Goal: Task Accomplishment & Management: Manage account settings

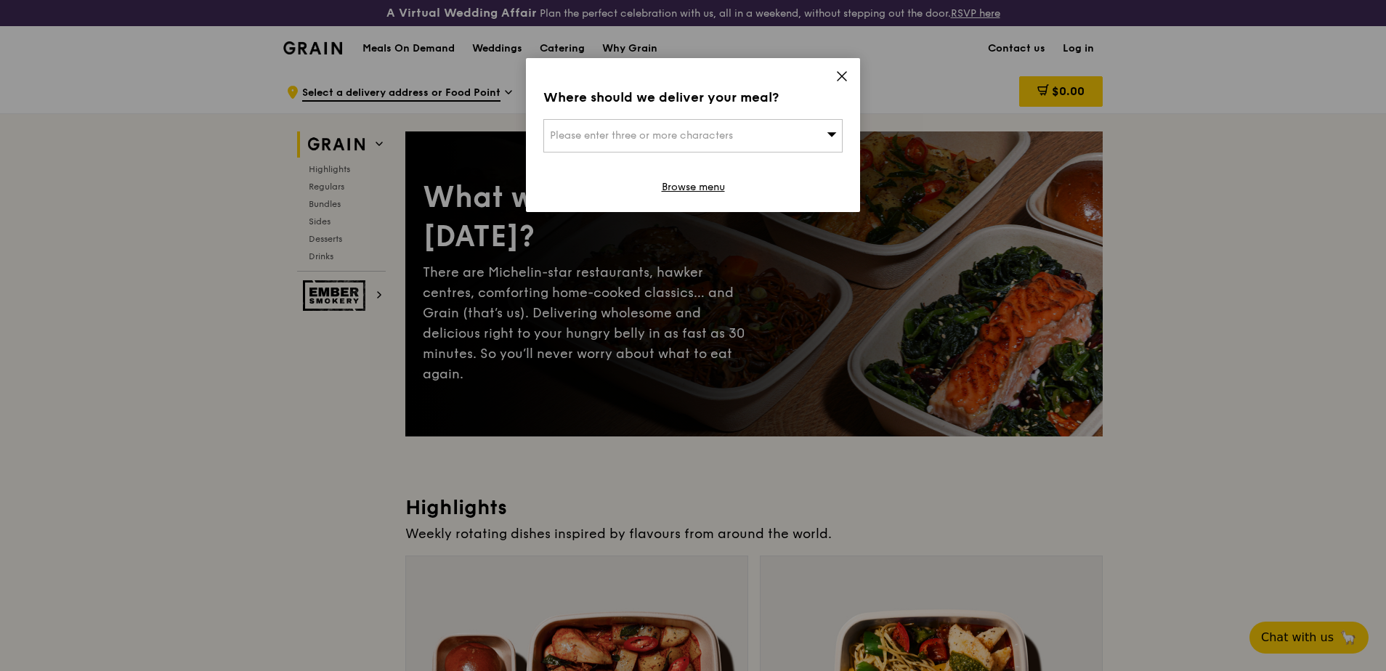
click at [847, 70] on icon at bounding box center [841, 76] width 13 height 13
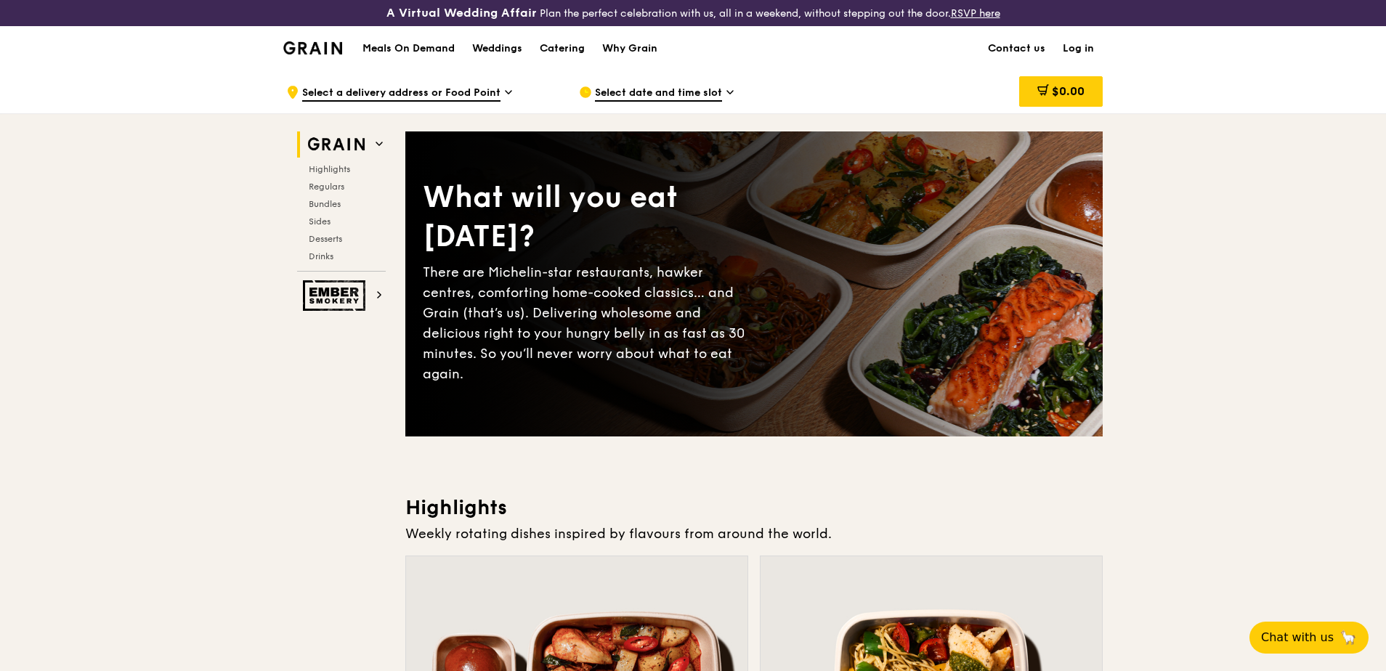
click at [1072, 44] on link "Log in" at bounding box center [1078, 49] width 49 height 44
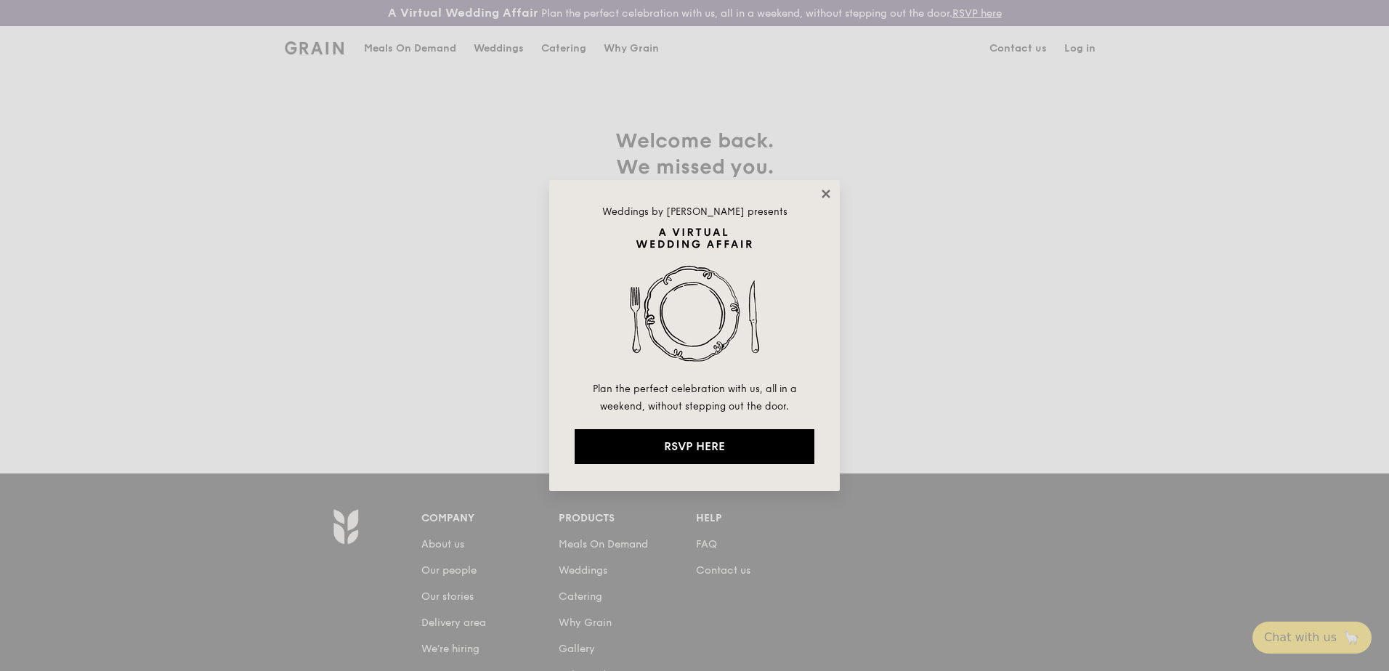
click at [825, 196] on icon at bounding box center [826, 194] width 8 height 8
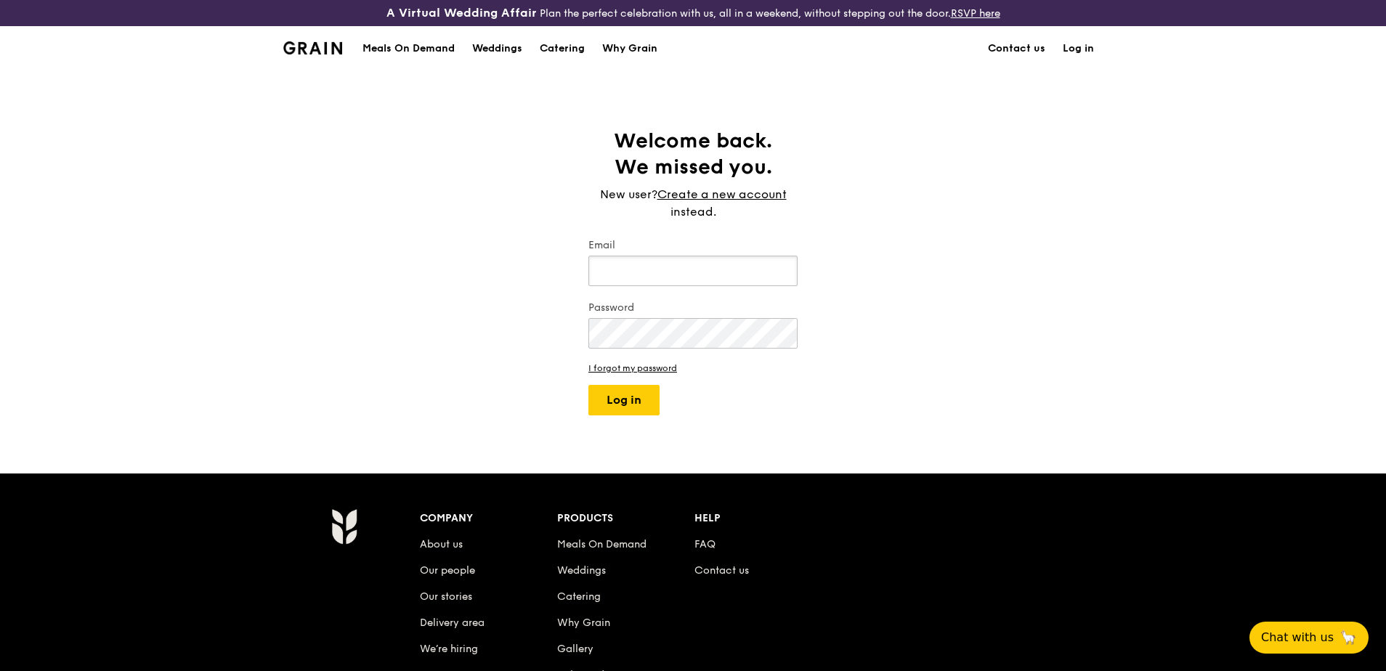
click at [670, 275] on input "Email" at bounding box center [692, 271] width 209 height 31
type input "MeiLing.Ong@macdermidalpha.com"
click at [588, 385] on button "Log in" at bounding box center [623, 400] width 71 height 31
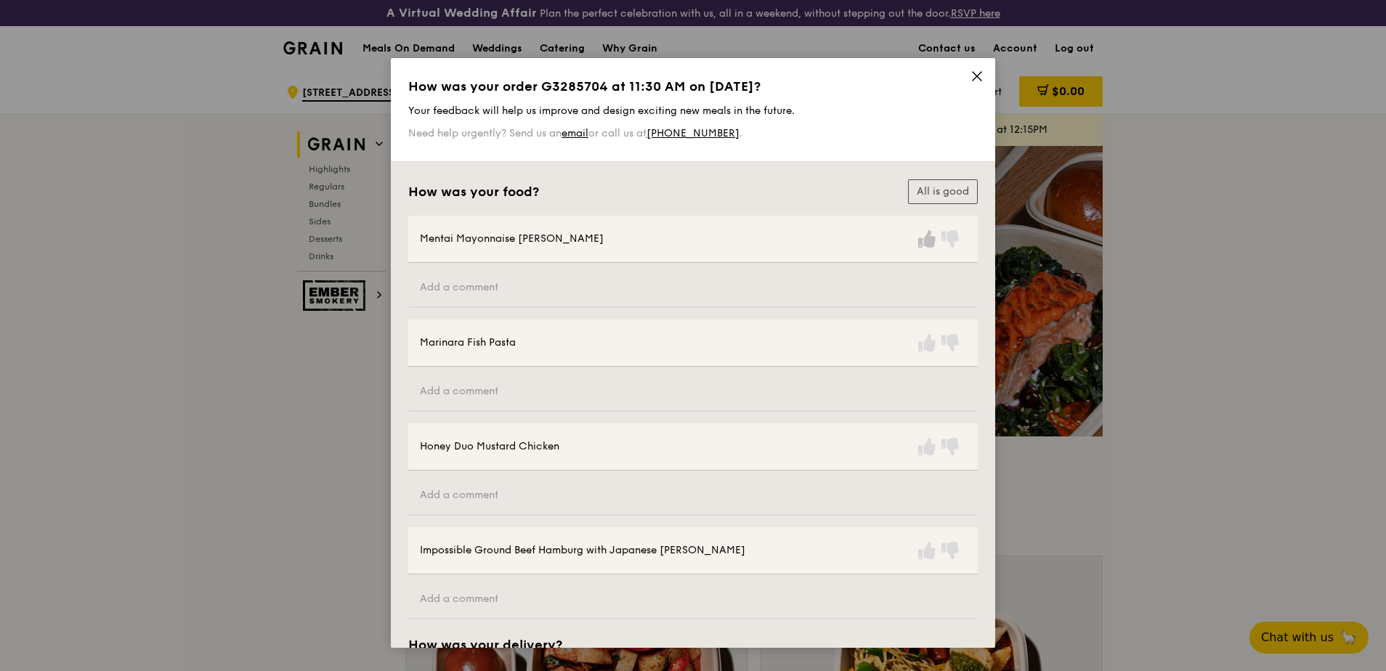
click at [925, 248] on icon at bounding box center [926, 238] width 17 height 17
click at [931, 341] on icon at bounding box center [926, 342] width 17 height 17
click at [920, 344] on icon at bounding box center [926, 342] width 17 height 17
click at [926, 349] on icon at bounding box center [926, 342] width 17 height 17
click at [925, 445] on icon at bounding box center [926, 446] width 17 height 17
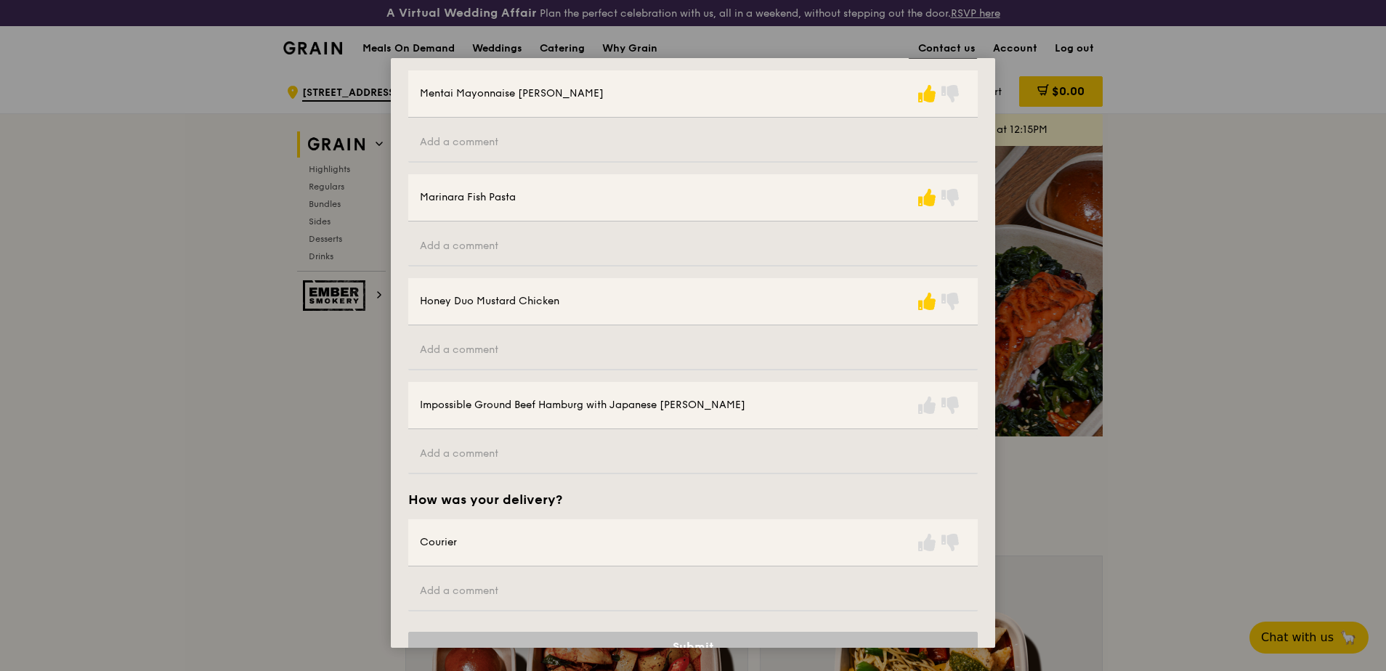
scroll to position [180, 0]
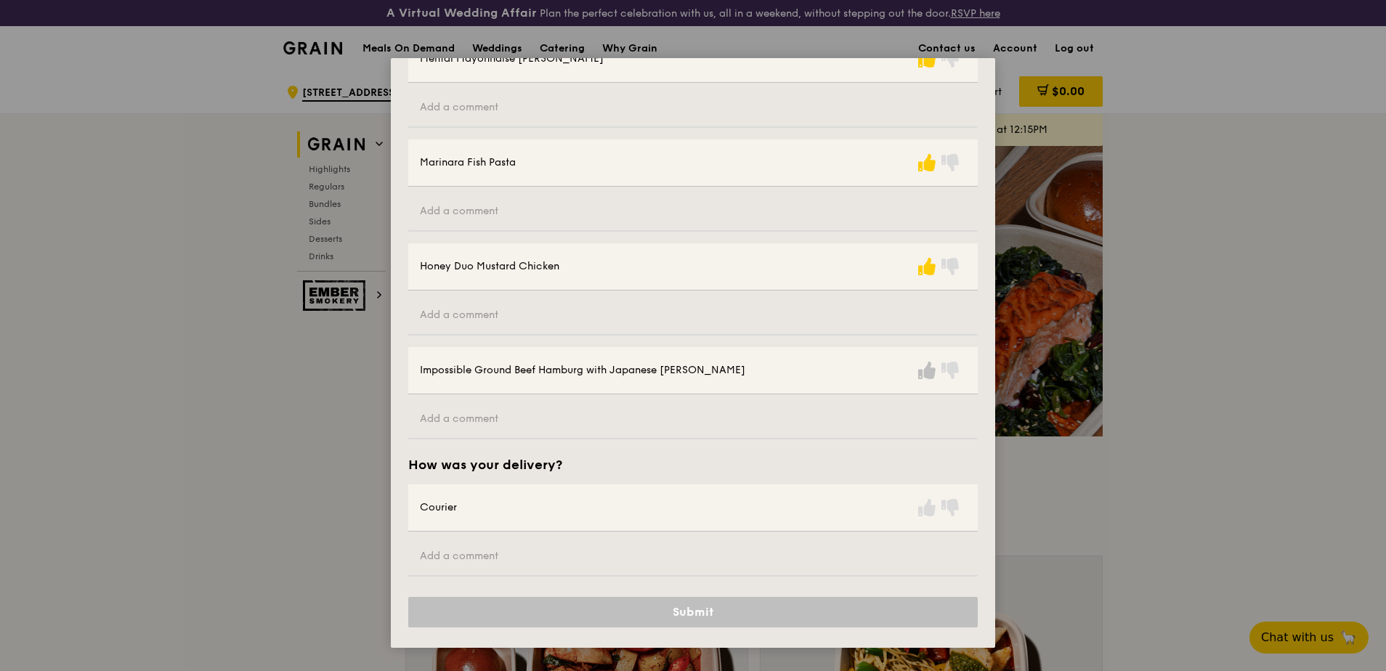
click at [923, 378] on icon at bounding box center [926, 370] width 17 height 17
click at [923, 511] on icon at bounding box center [926, 507] width 17 height 17
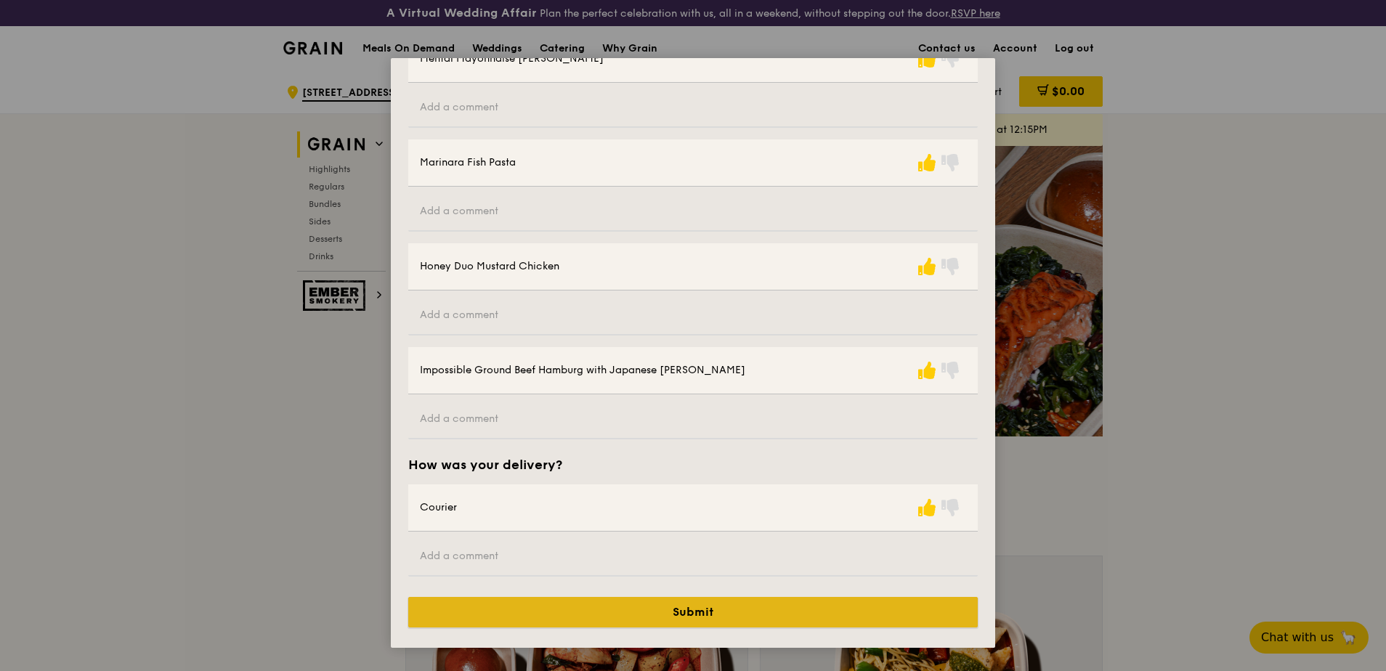
click at [705, 611] on button "Submit" at bounding box center [693, 612] width 570 height 31
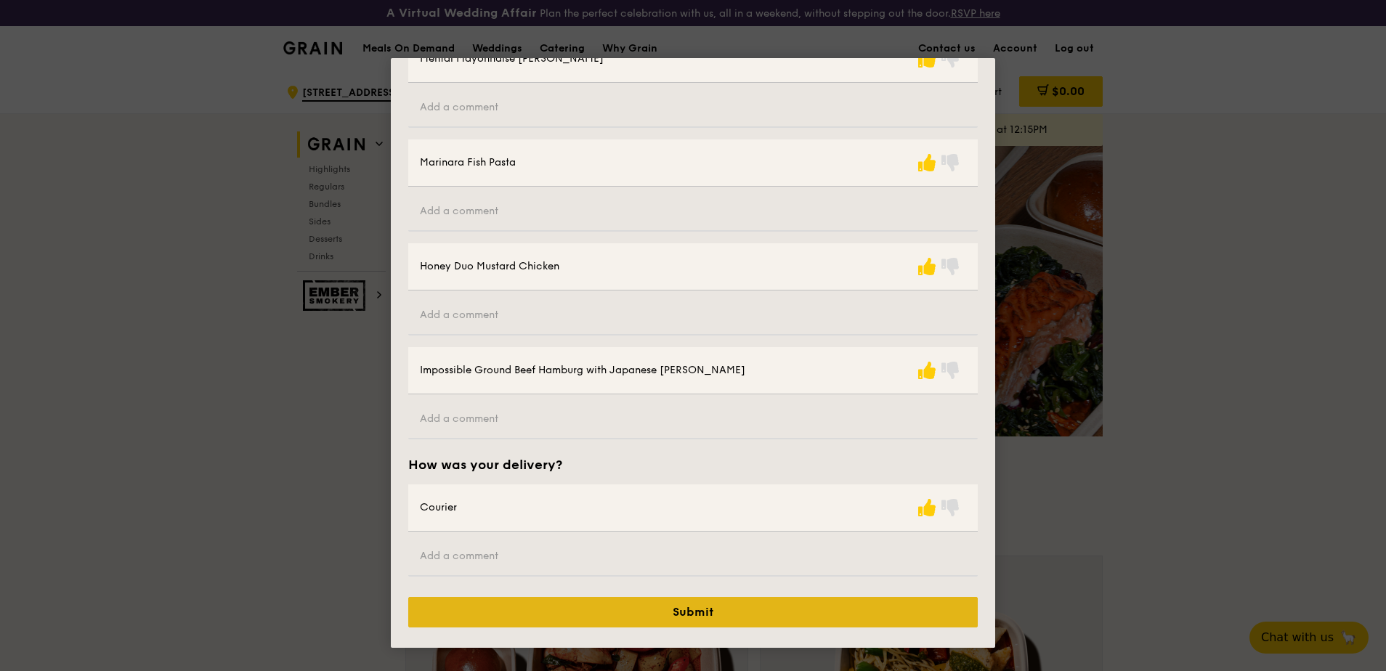
scroll to position [0, 0]
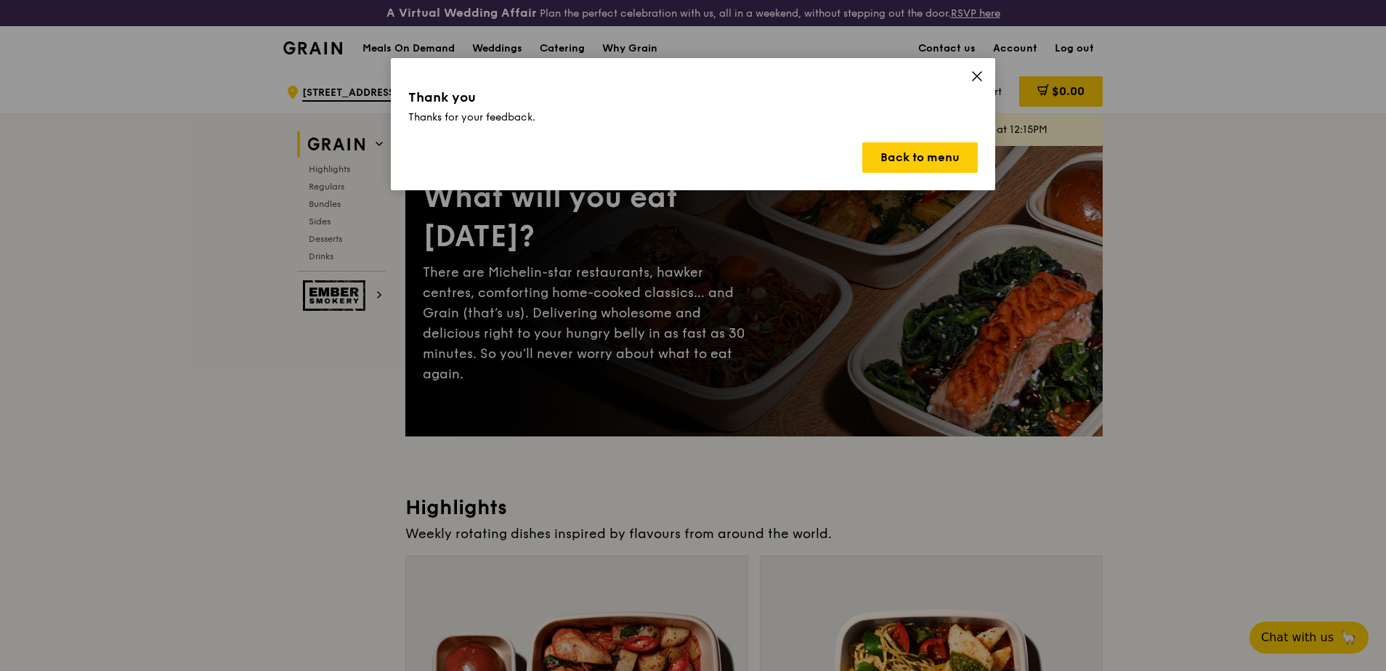
click at [959, 75] on div "Thank you Thanks for your feedback. Back to menu" at bounding box center [693, 124] width 604 height 132
click at [971, 80] on icon at bounding box center [977, 76] width 13 height 13
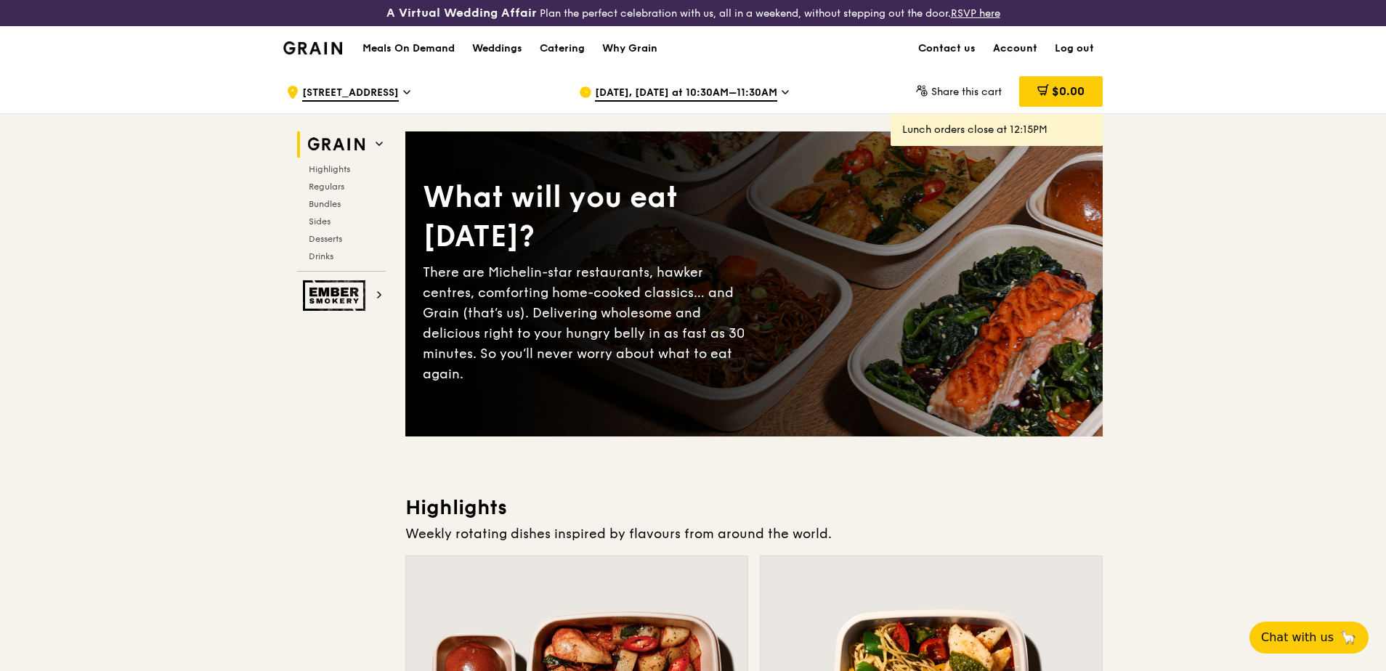
click at [1012, 46] on link "Account" at bounding box center [1015, 49] width 62 height 44
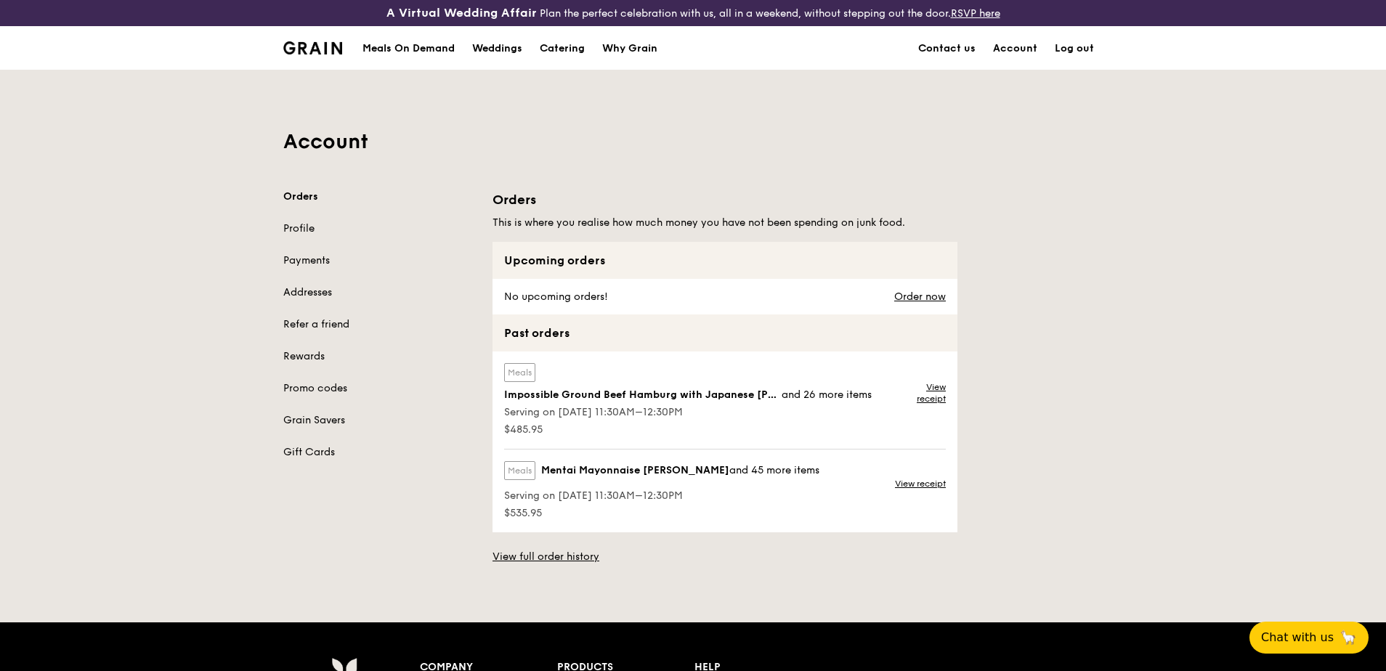
click at [581, 397] on span "Impossible Ground Beef Hamburg with Japanese [PERSON_NAME]" at bounding box center [642, 395] width 277 height 15
click at [600, 409] on span "Serving on 15 Sep 2025, 11:30AM–12:30PM" at bounding box center [692, 412] width 377 height 15
drag, startPoint x: 801, startPoint y: 413, endPoint x: 807, endPoint y: 410, distance: 7.5
click at [804, 412] on span "Serving on 15 Sep 2025, 11:30AM–12:30PM" at bounding box center [692, 412] width 377 height 15
click at [921, 395] on link "View receipt" at bounding box center [922, 392] width 47 height 23
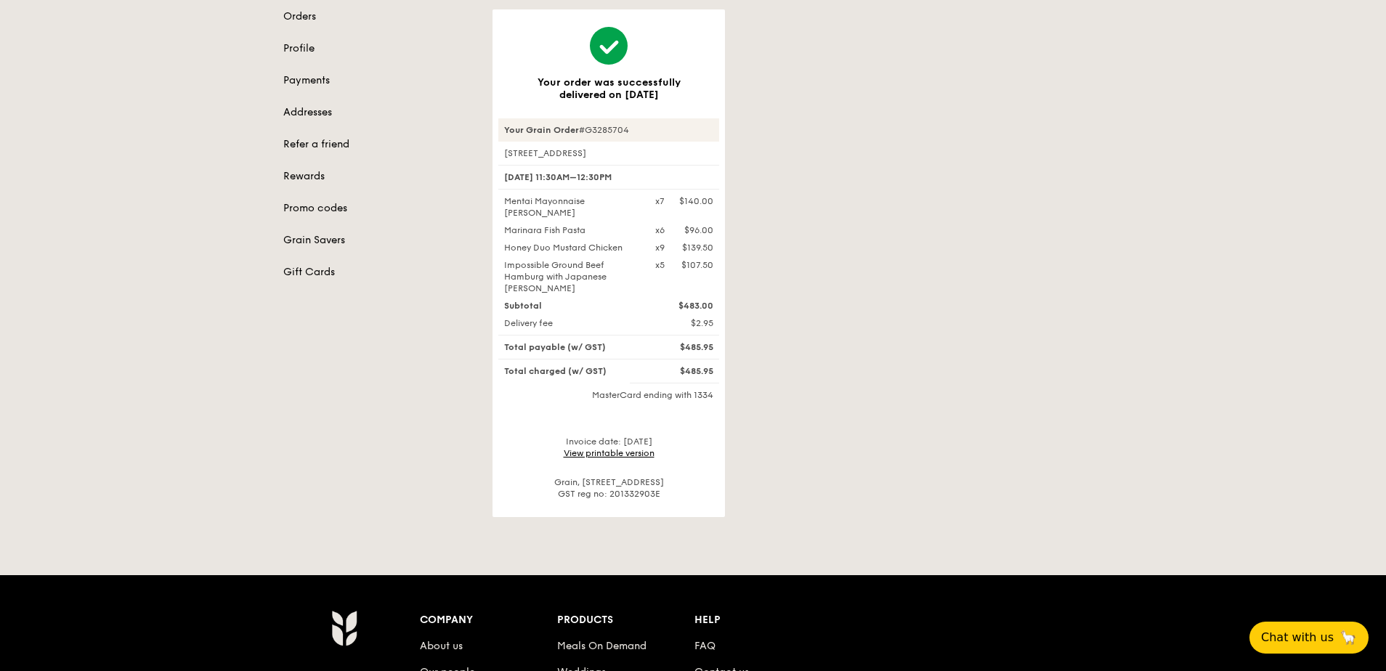
scroll to position [145, 0]
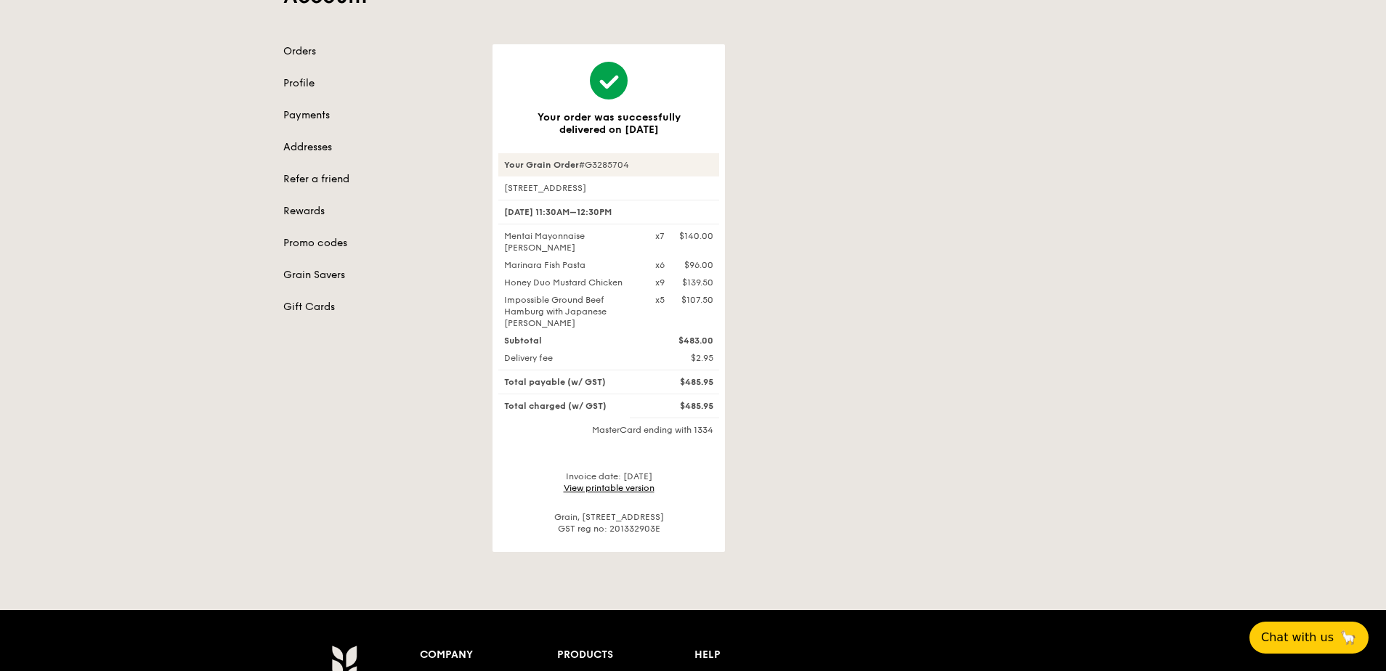
click at [580, 483] on link "View printable version" at bounding box center [609, 488] width 91 height 10
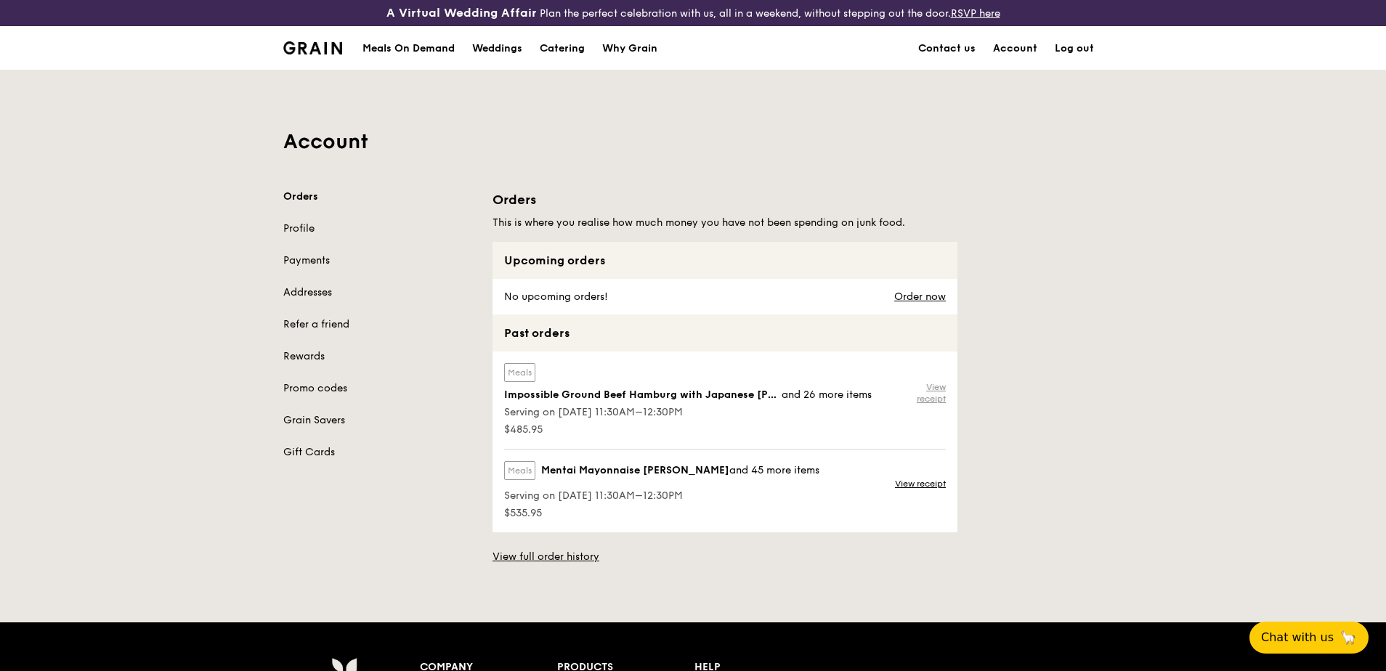
click at [931, 385] on link "View receipt" at bounding box center [922, 392] width 47 height 23
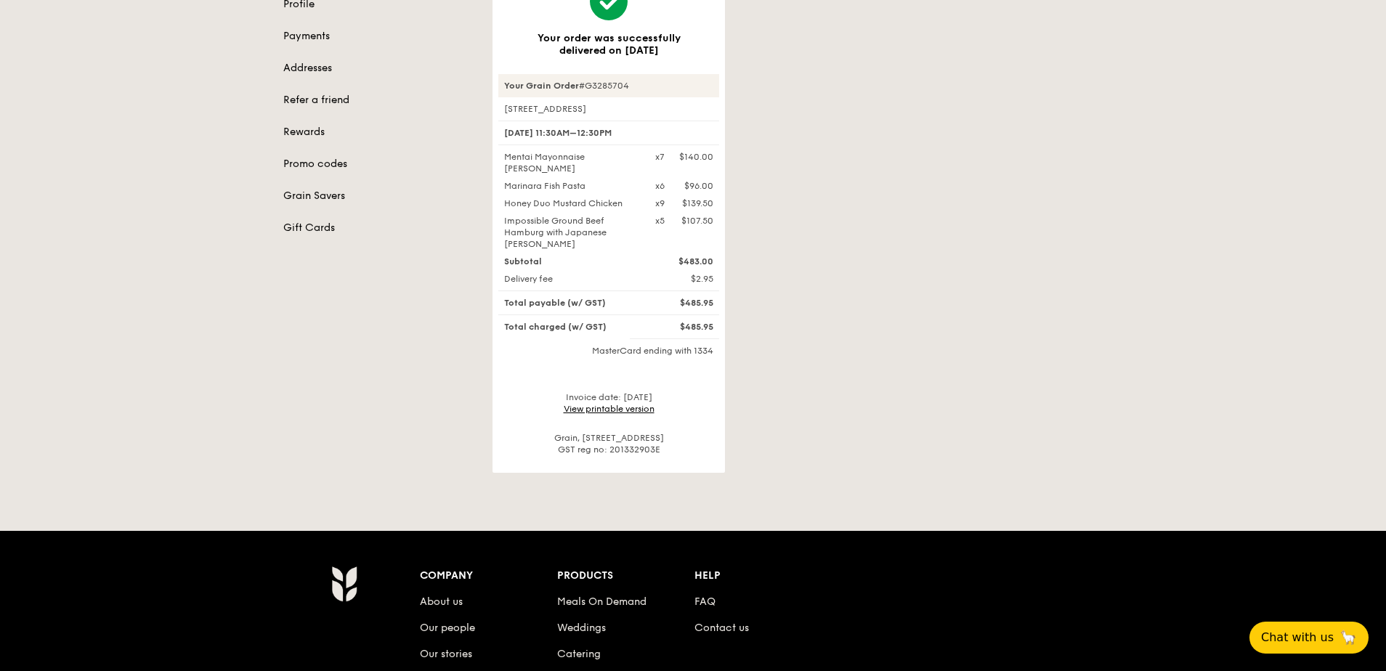
scroll to position [73, 0]
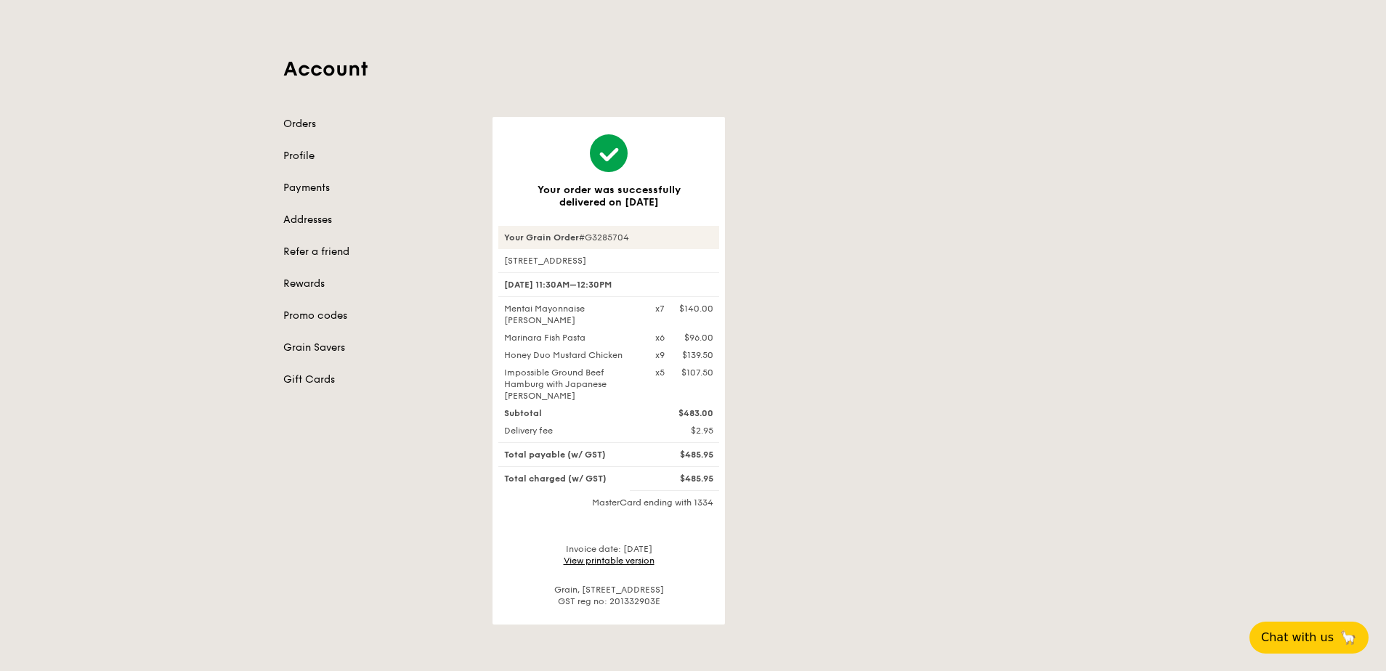
click at [627, 556] on link "View printable version" at bounding box center [609, 561] width 91 height 10
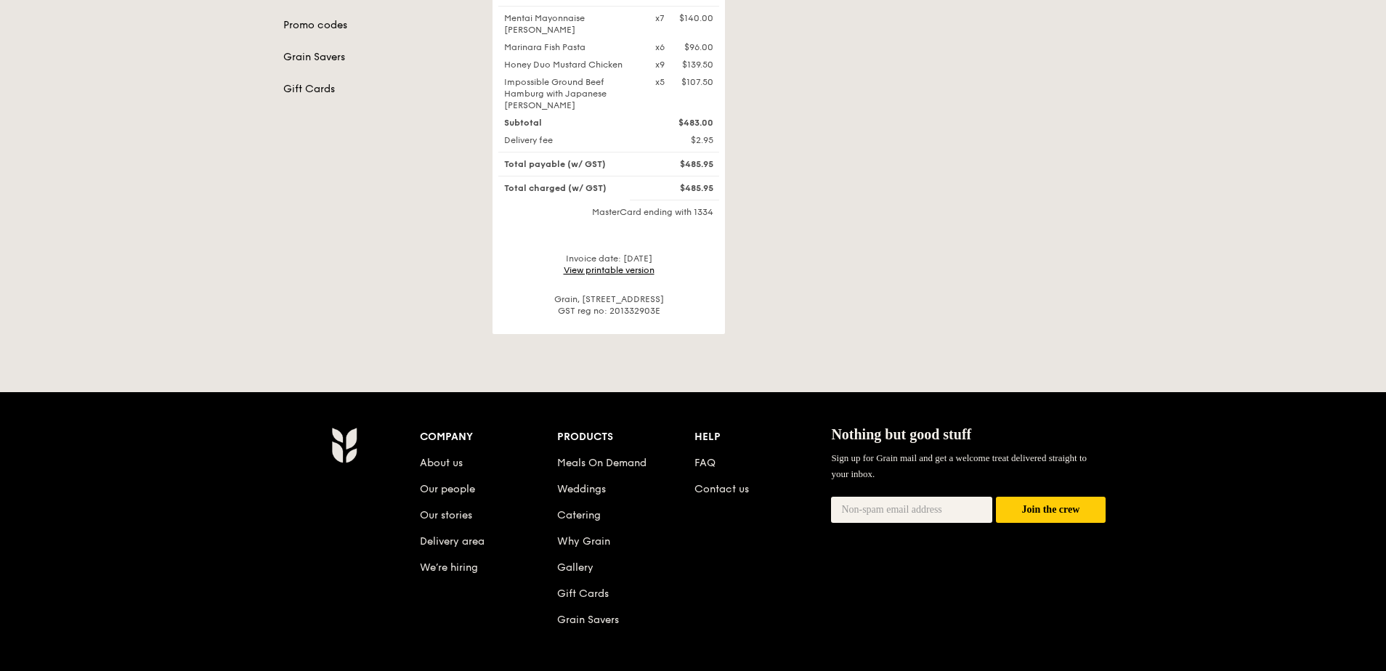
click at [605, 265] on link "View printable version" at bounding box center [609, 270] width 91 height 10
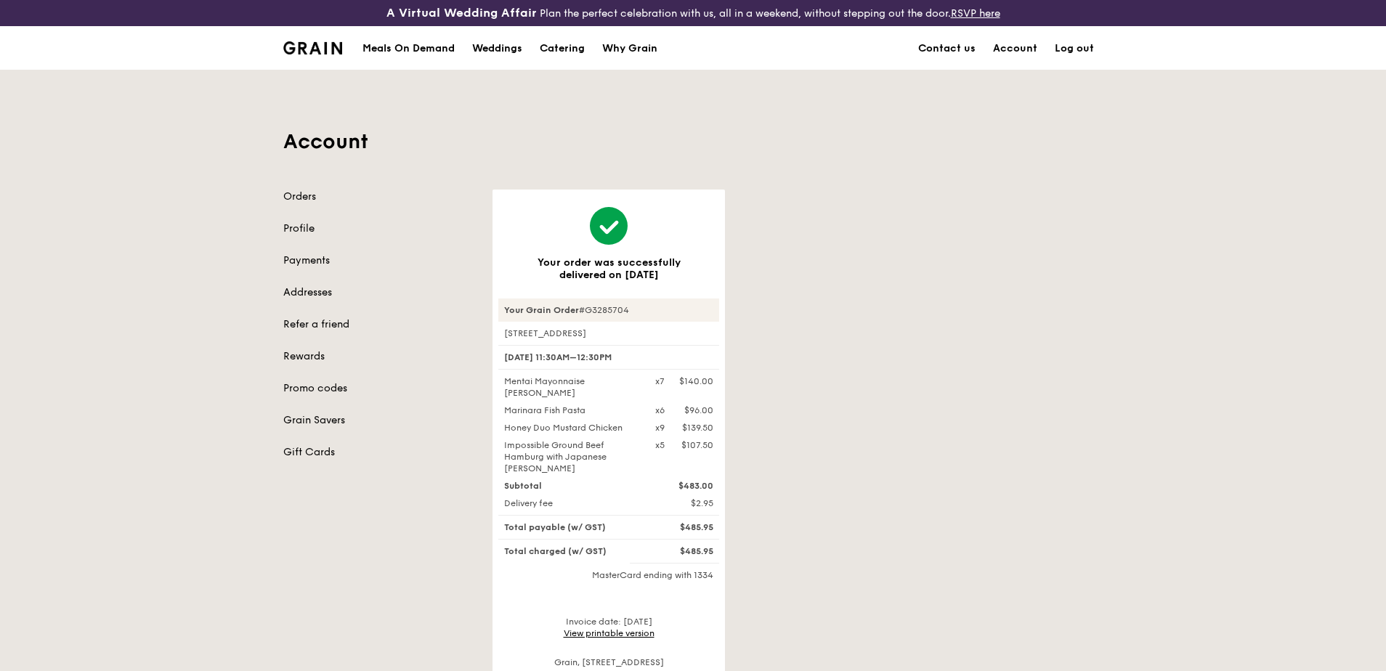
click at [1082, 49] on link "Log out" at bounding box center [1074, 49] width 57 height 44
